Goal: Navigation & Orientation: Find specific page/section

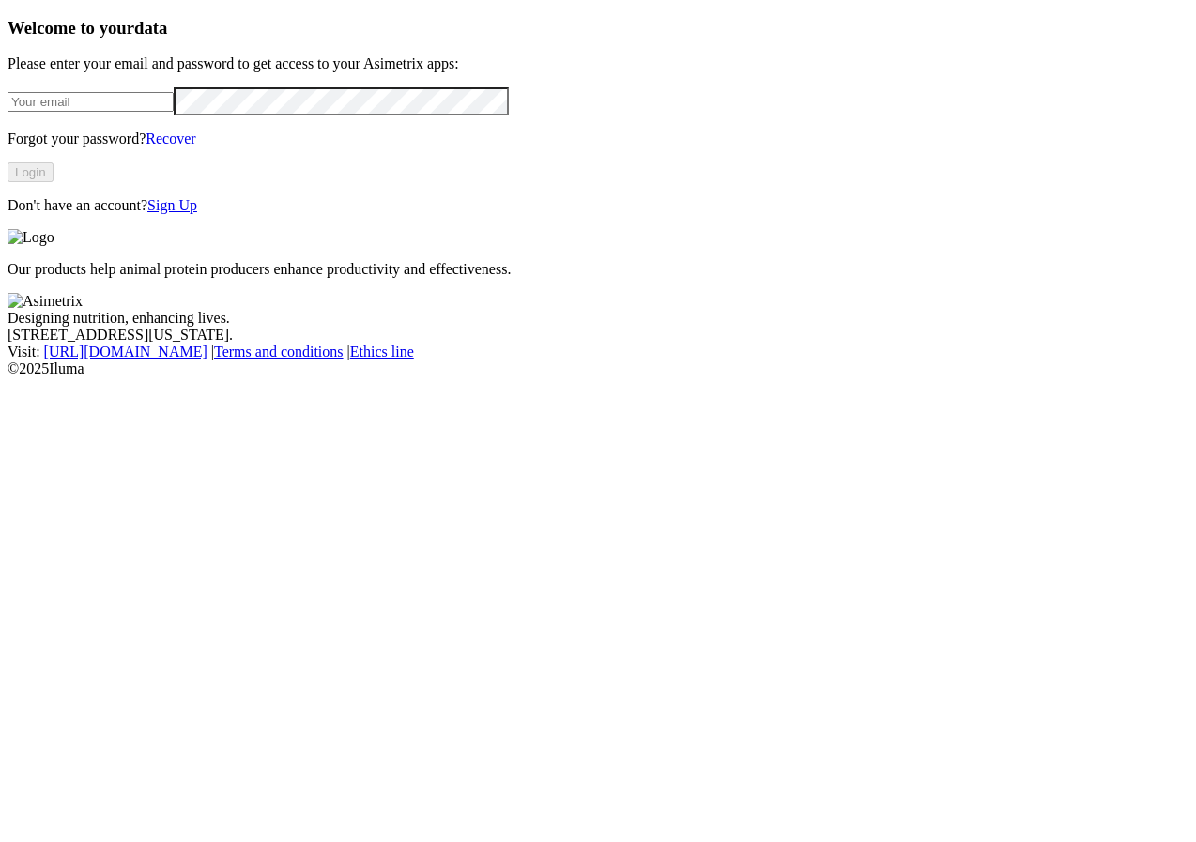
click at [174, 112] on input "email" at bounding box center [91, 102] width 166 height 20
type input "[PERSON_NAME][EMAIL_ADDRESS][PERSON_NAME][DOMAIN_NAME]"
click at [54, 182] on button "Login" at bounding box center [31, 172] width 46 height 20
